Goal: Check status

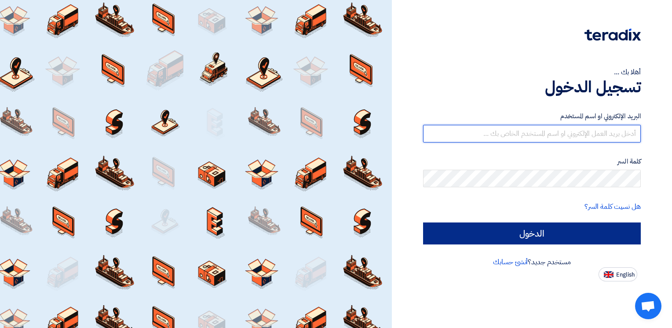
type input "[EMAIL_ADDRESS][DOMAIN_NAME]"
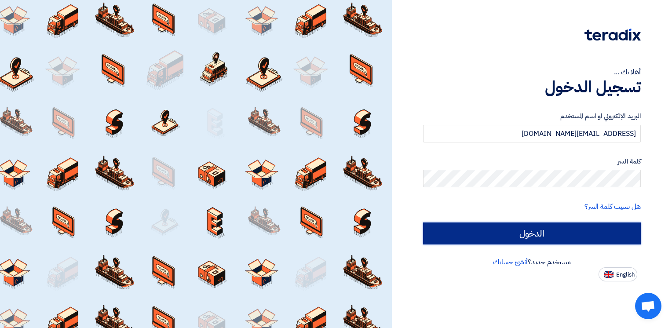
click at [538, 238] on input "الدخول" at bounding box center [532, 233] width 218 height 22
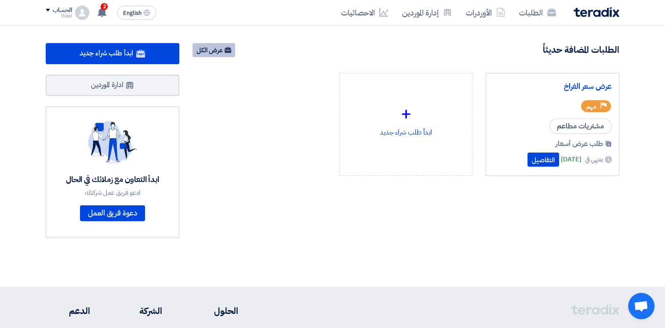
click at [213, 50] on link "عرض الكل" at bounding box center [214, 50] width 43 height 14
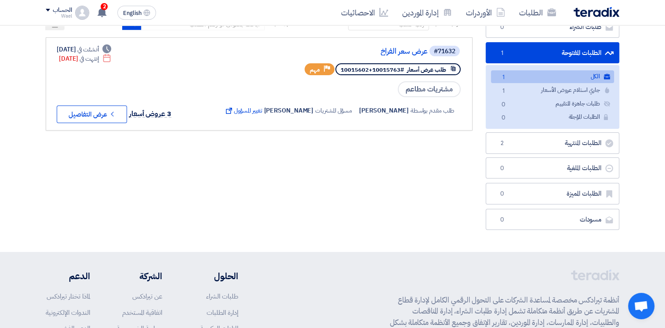
scroll to position [88, 0]
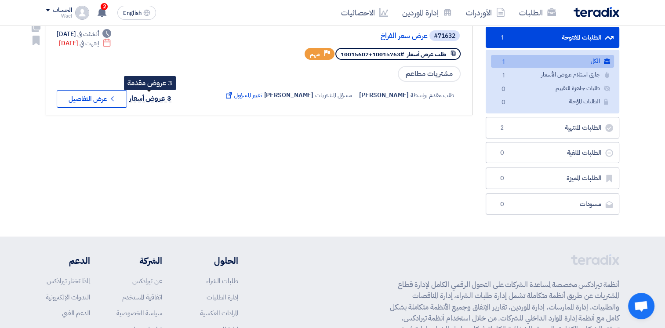
click at [157, 96] on span "3 عروض أسعار" at bounding box center [150, 98] width 42 height 11
click at [89, 98] on button "Check details عرض التفاصيل" at bounding box center [92, 99] width 70 height 18
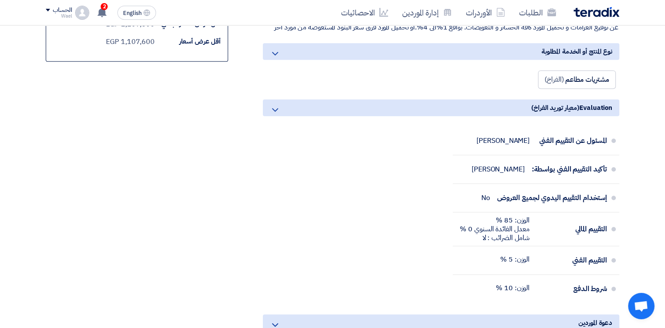
scroll to position [396, 0]
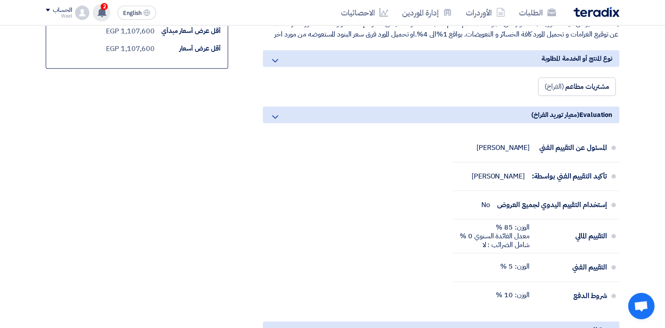
click at [104, 7] on span "2" at bounding box center [104, 6] width 7 height 7
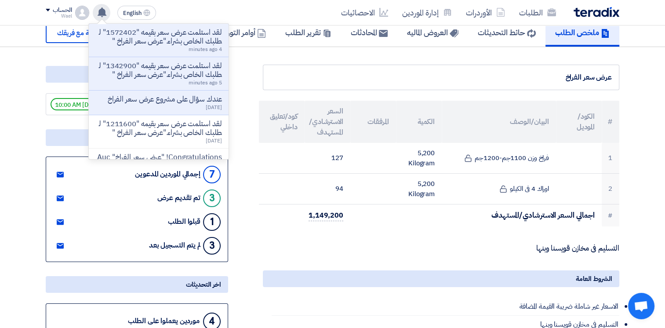
scroll to position [0, 0]
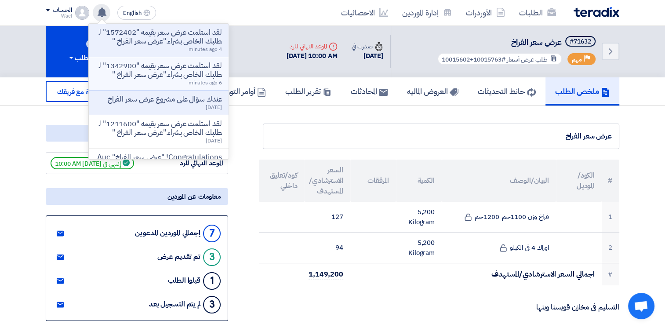
click at [150, 79] on p "لقد استلمت عرض سعر بقيمه "1342900" لطلبك الخاص بشراء."عرض سعر الفراخ "" at bounding box center [159, 71] width 126 height 18
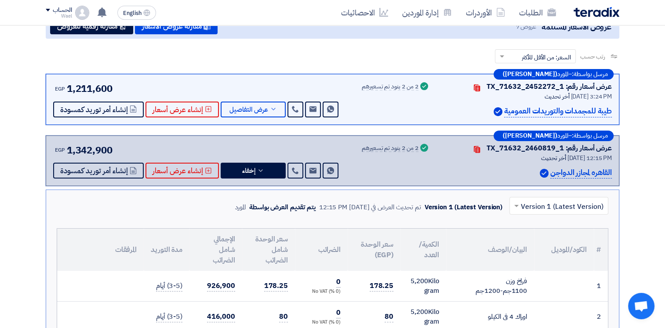
scroll to position [115, 0]
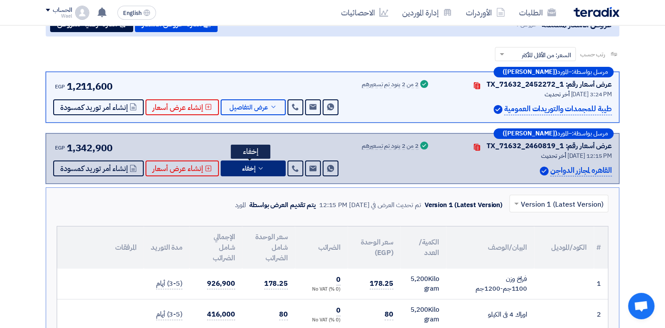
click at [249, 166] on span "إخفاء" at bounding box center [248, 168] width 13 height 7
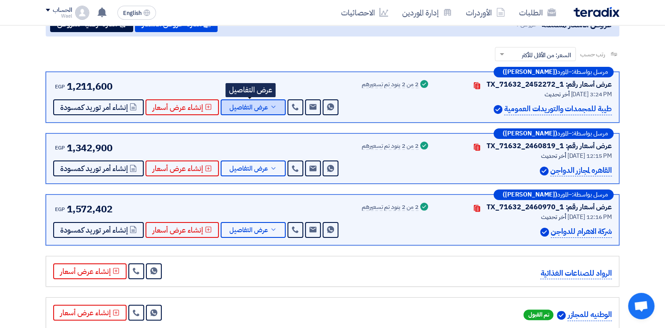
click at [244, 105] on span "عرض التفاصيل" at bounding box center [248, 107] width 39 height 7
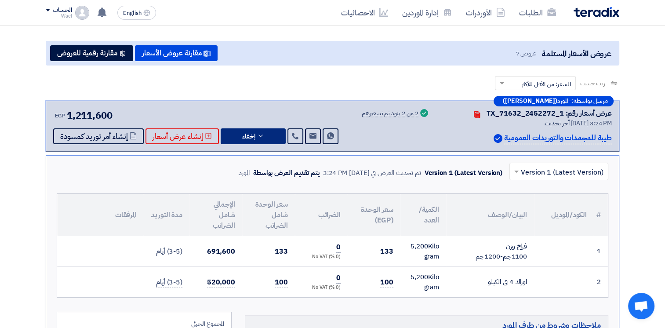
scroll to position [27, 0]
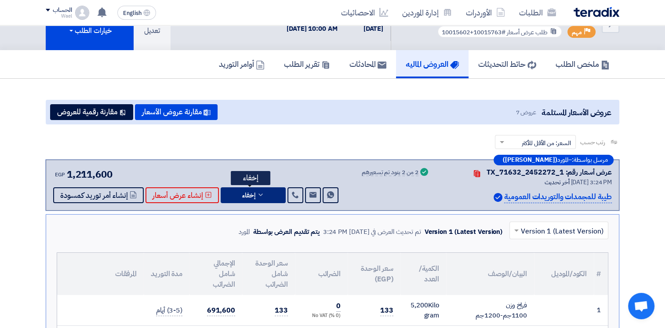
click at [248, 192] on span "إخفاء" at bounding box center [248, 195] width 13 height 7
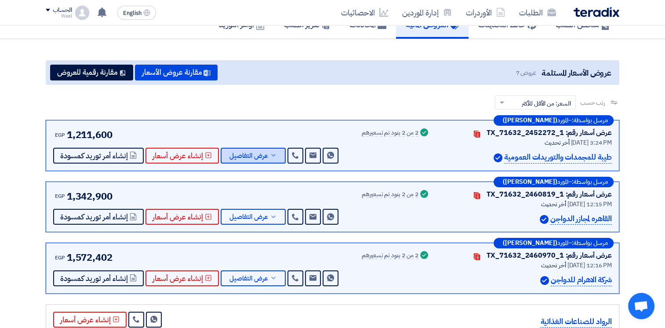
scroll to position [115, 0]
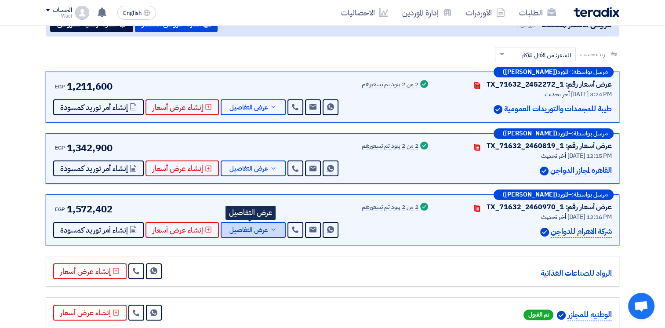
click at [244, 228] on span "عرض التفاصيل" at bounding box center [248, 230] width 39 height 7
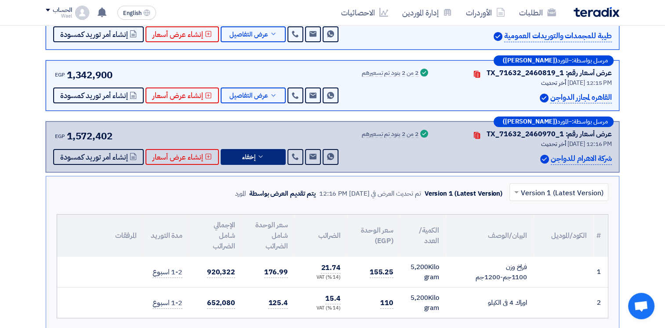
scroll to position [159, 0]
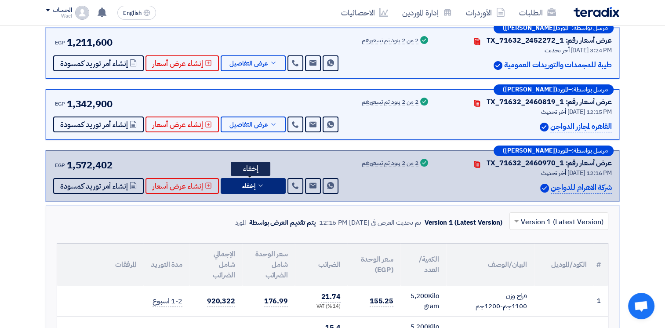
click at [250, 183] on span "إخفاء" at bounding box center [248, 186] width 13 height 7
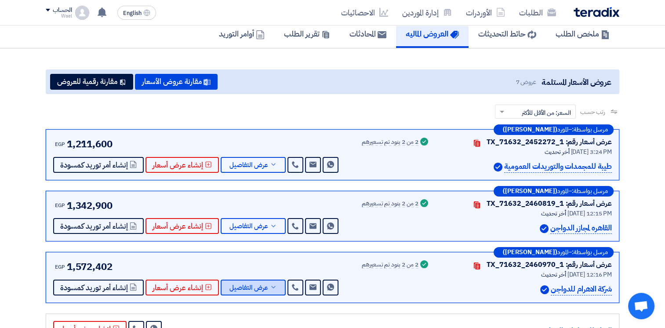
scroll to position [44, 0]
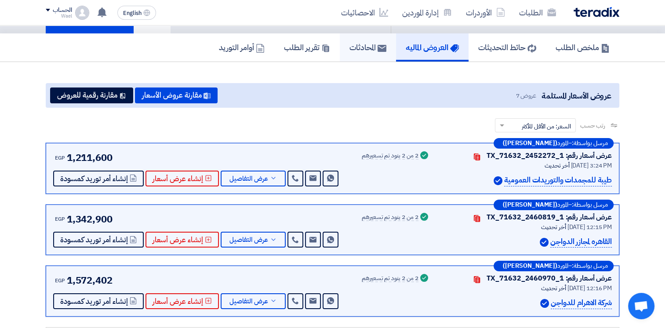
click at [363, 47] on h5 "المحادثات" at bounding box center [367, 47] width 37 height 10
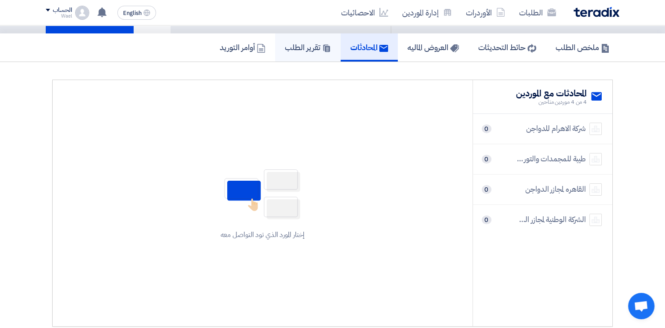
click at [294, 44] on h5 "تقرير الطلب" at bounding box center [308, 47] width 46 height 10
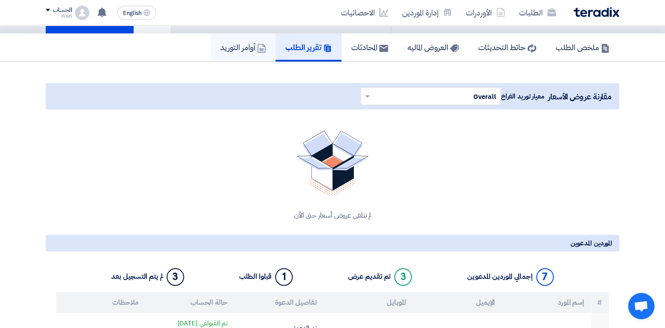
click at [231, 45] on h5 "أوامر التوريد" at bounding box center [243, 47] width 46 height 10
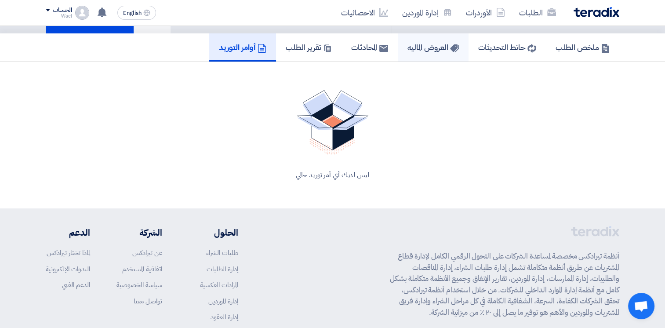
click at [438, 43] on h5 "العروض الماليه" at bounding box center [432, 47] width 51 height 10
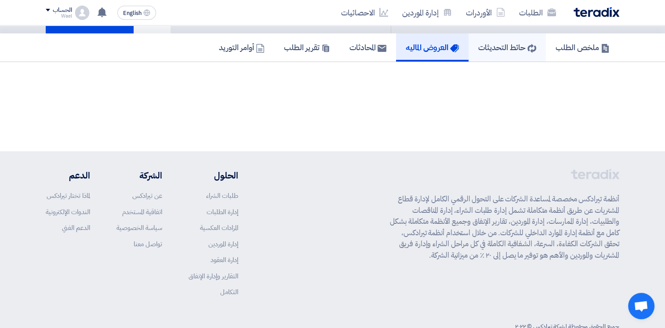
click at [497, 43] on h5 "حائط التحديثات" at bounding box center [507, 47] width 58 height 10
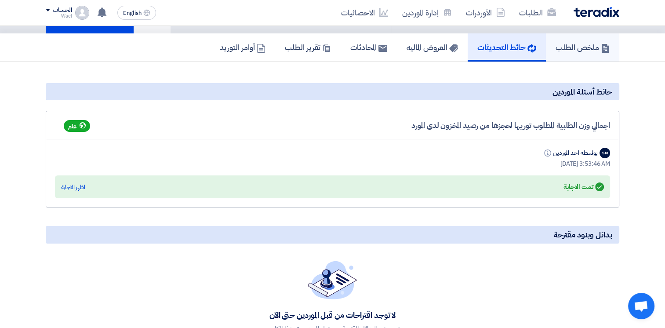
click at [572, 48] on h5 "ملخص الطلب" at bounding box center [583, 47] width 54 height 10
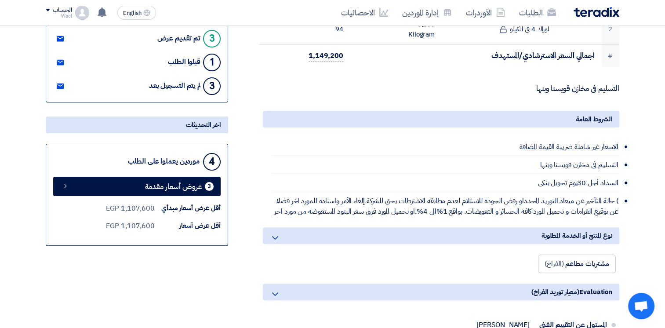
scroll to position [220, 0]
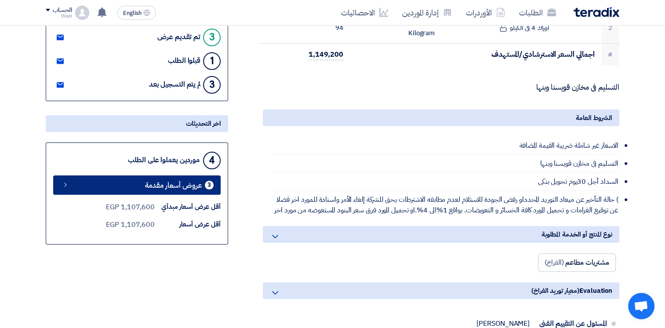
click at [165, 182] on span "عروض أسعار مقدمة" at bounding box center [173, 185] width 57 height 7
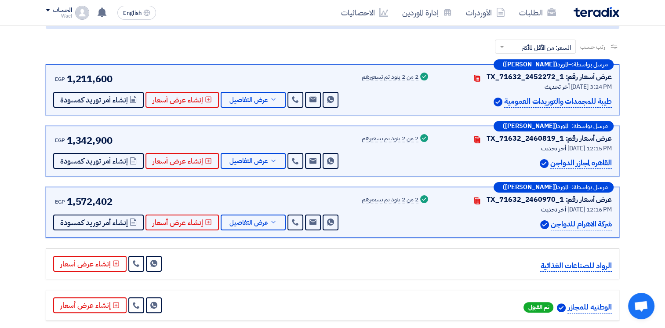
scroll to position [132, 0]
